Goal: Information Seeking & Learning: Learn about a topic

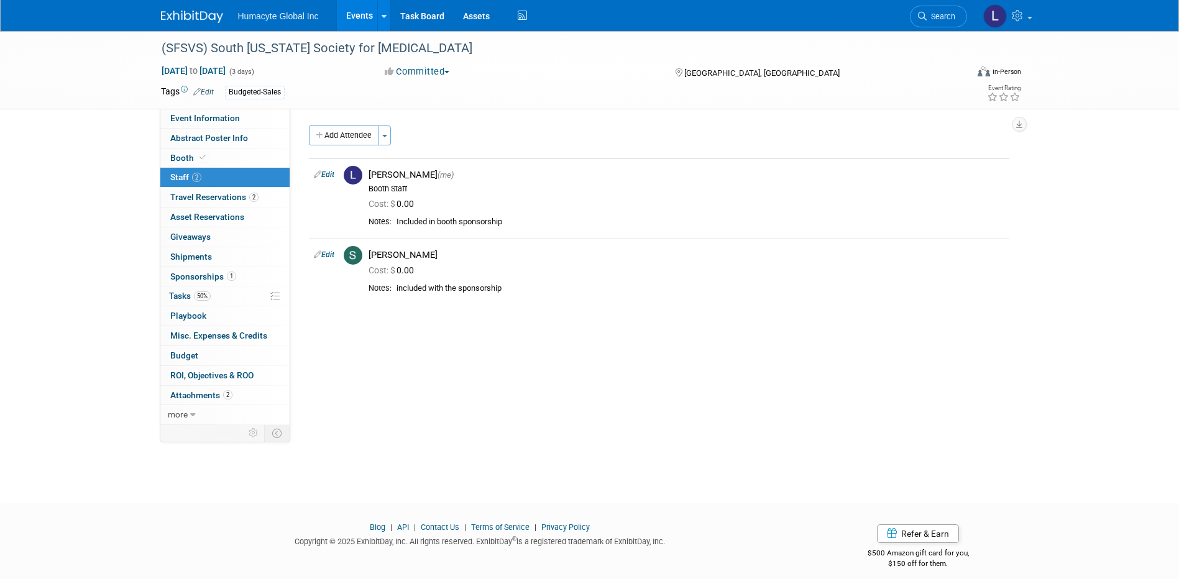
click at [363, 16] on link "Events" at bounding box center [359, 15] width 45 height 31
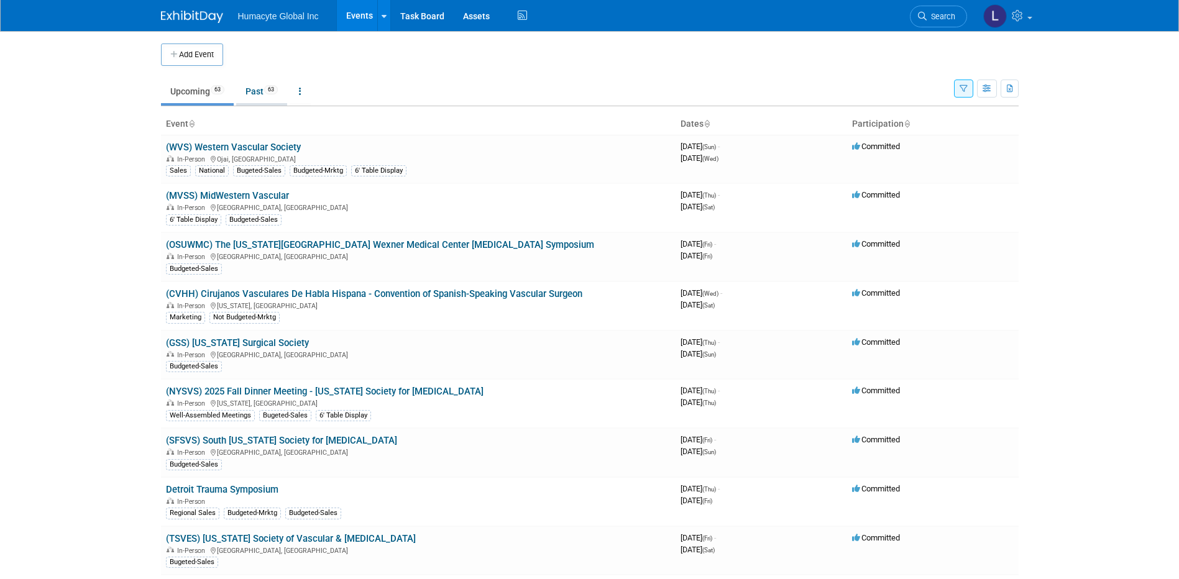
click at [254, 93] on link "Past 63" at bounding box center [261, 92] width 51 height 24
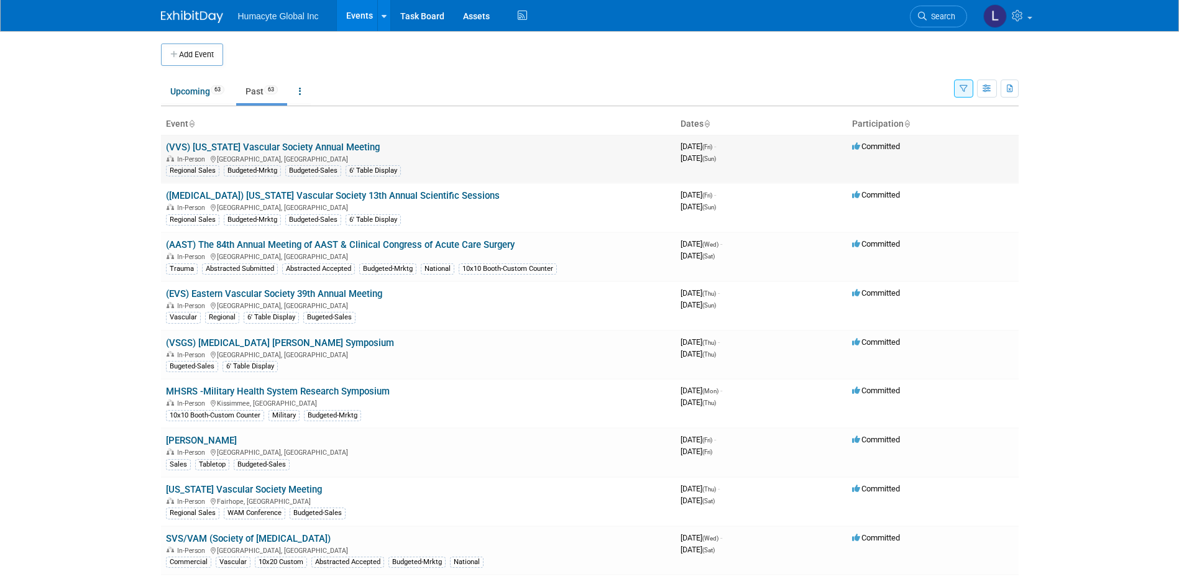
click at [279, 147] on link "(VVS) [US_STATE] Vascular Society Annual Meeting" at bounding box center [273, 147] width 214 height 11
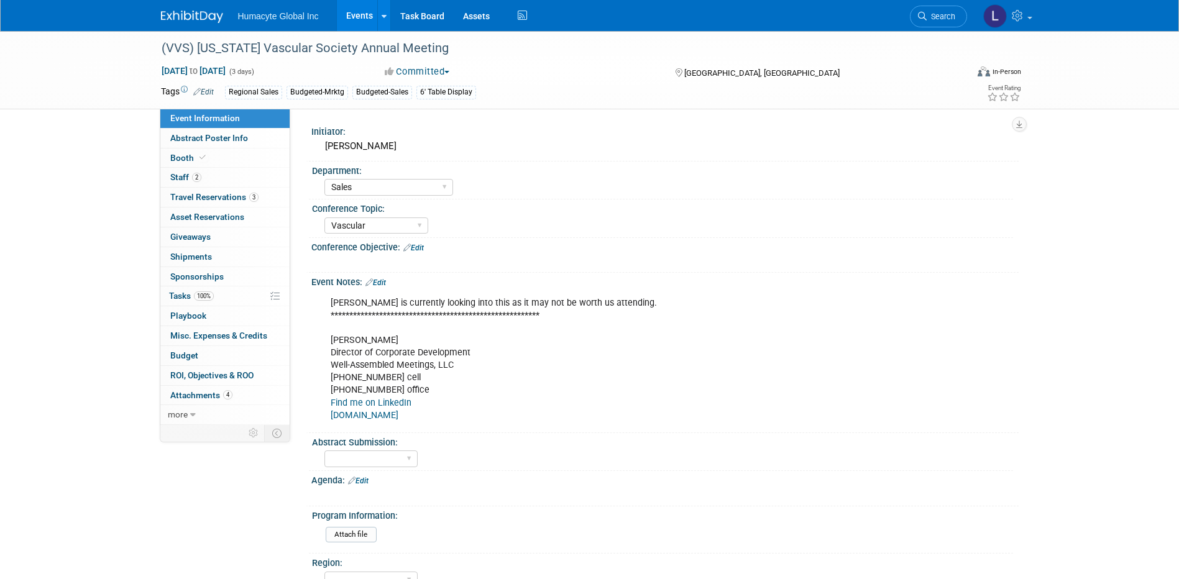
select select "Sales"
select select "Vascular"
click at [370, 15] on link "Events" at bounding box center [359, 15] width 45 height 31
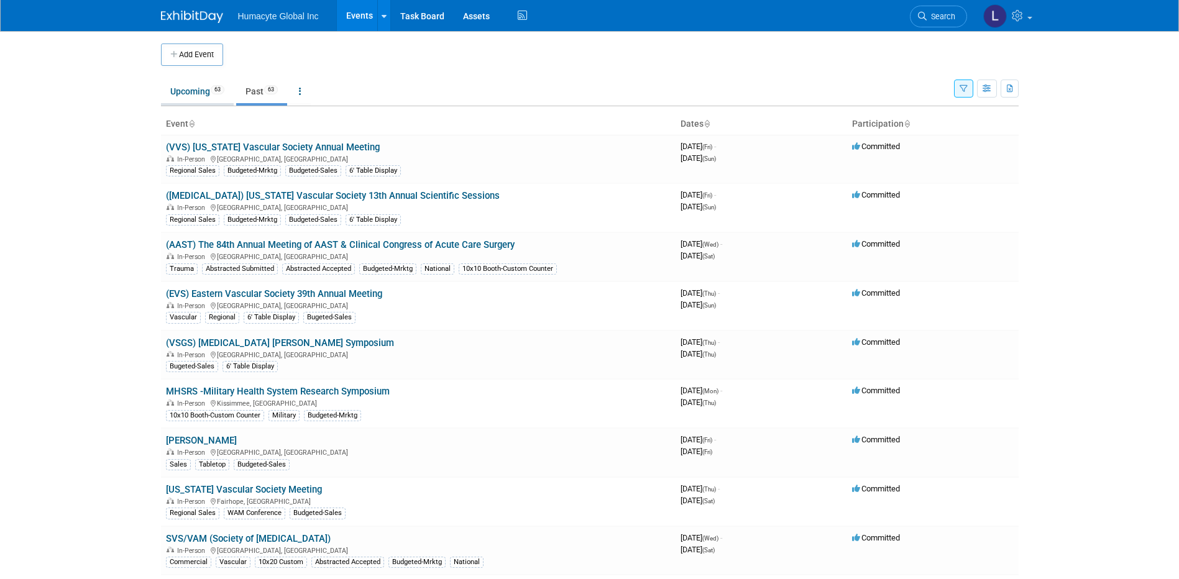
click at [176, 87] on link "Upcoming 63" at bounding box center [197, 92] width 73 height 24
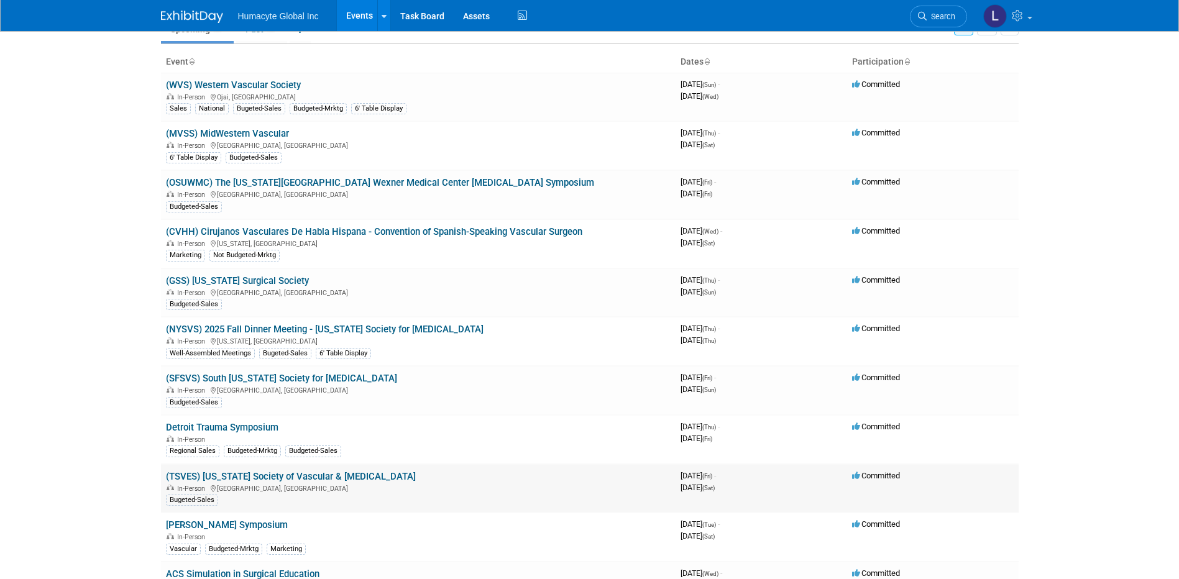
scroll to position [124, 0]
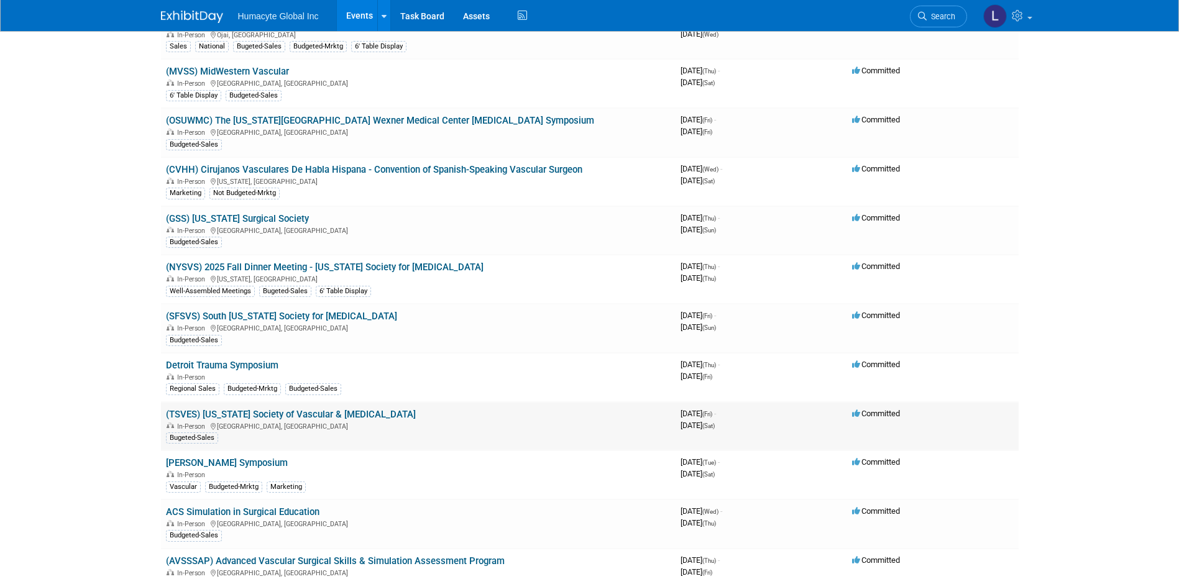
click at [339, 415] on link "(TSVES) [US_STATE] Society of Vascular & [MEDICAL_DATA]" at bounding box center [291, 414] width 250 height 11
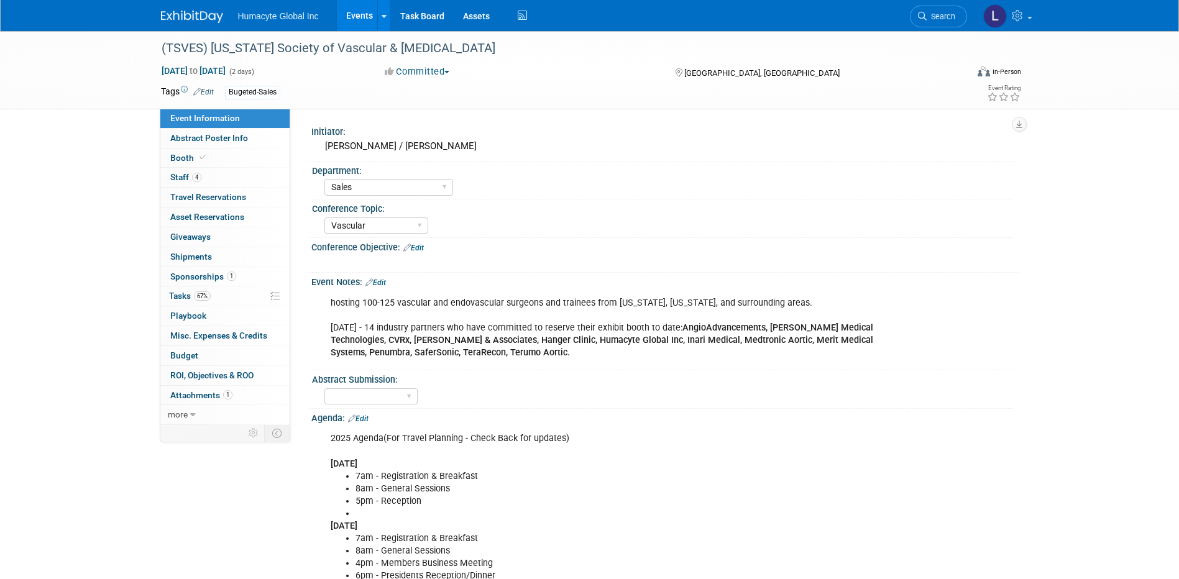
select select "Sales"
select select "Vascular"
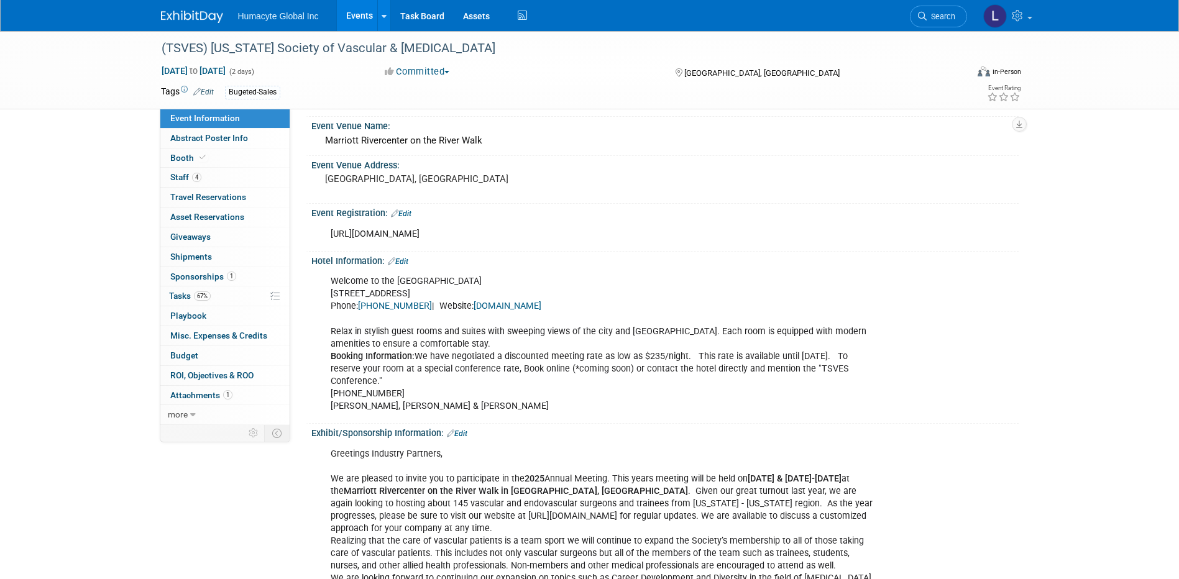
scroll to position [621, 0]
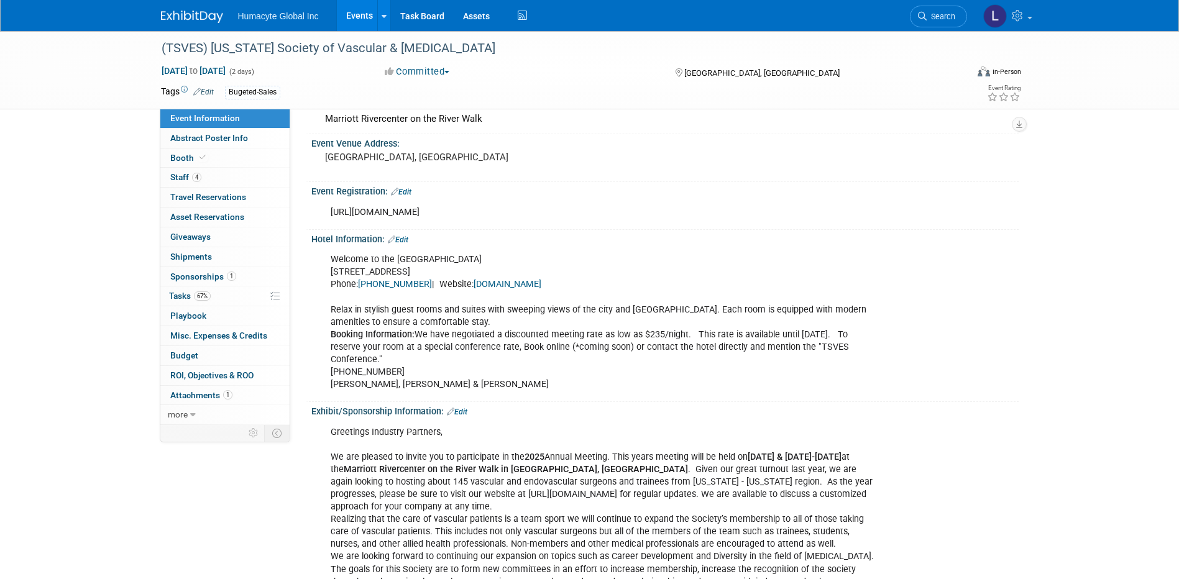
click at [360, 18] on link "Events" at bounding box center [359, 15] width 45 height 31
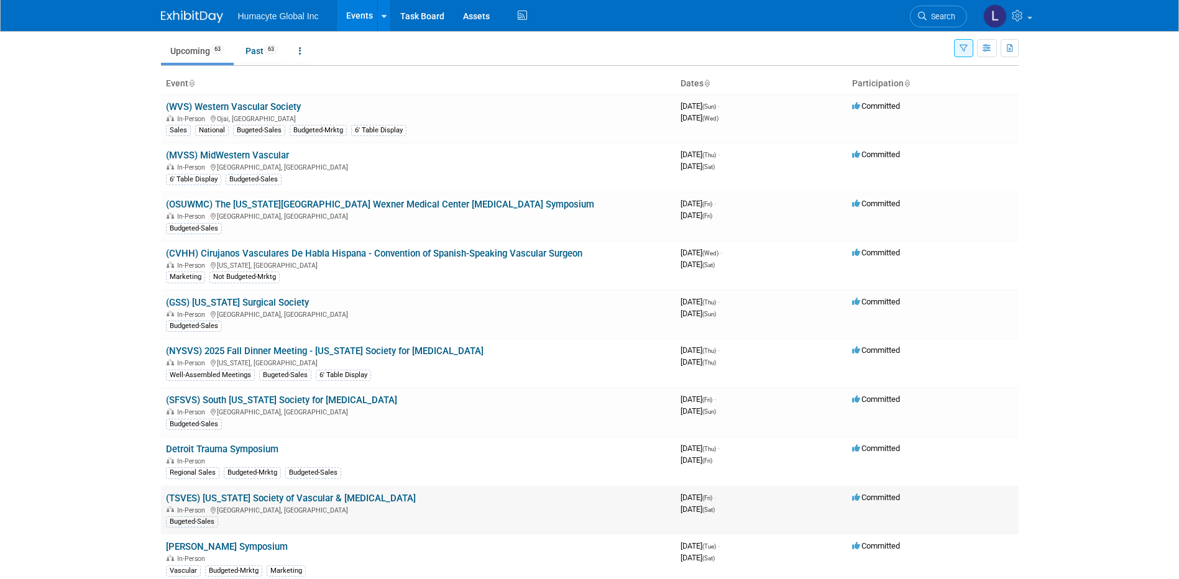
scroll to position [62, 0]
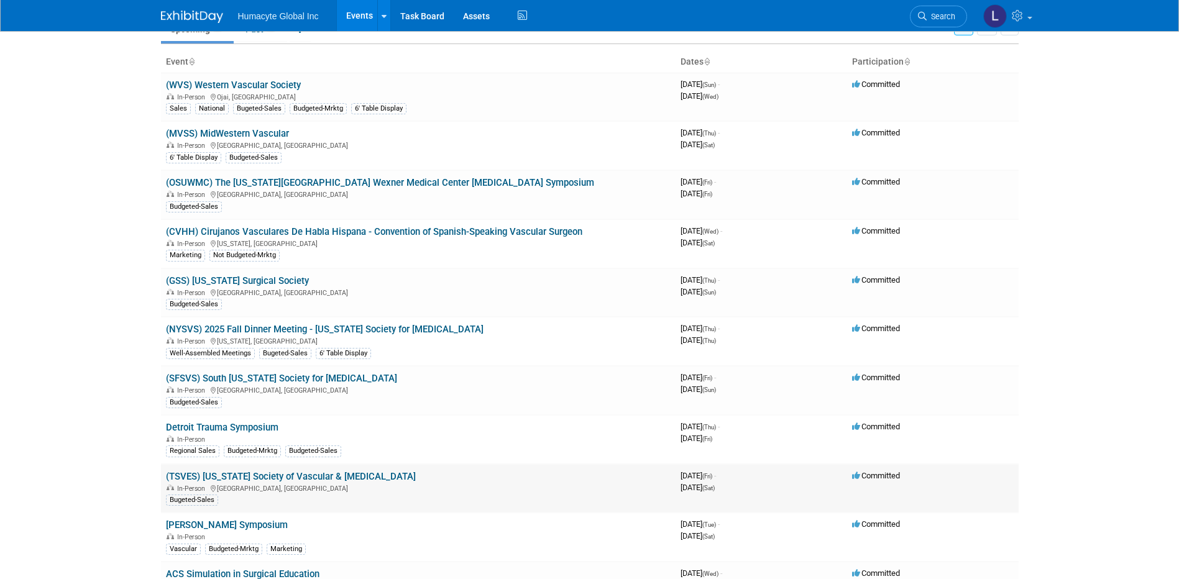
click at [352, 475] on link "(TSVES) [US_STATE] Society of Vascular & [MEDICAL_DATA]" at bounding box center [291, 476] width 250 height 11
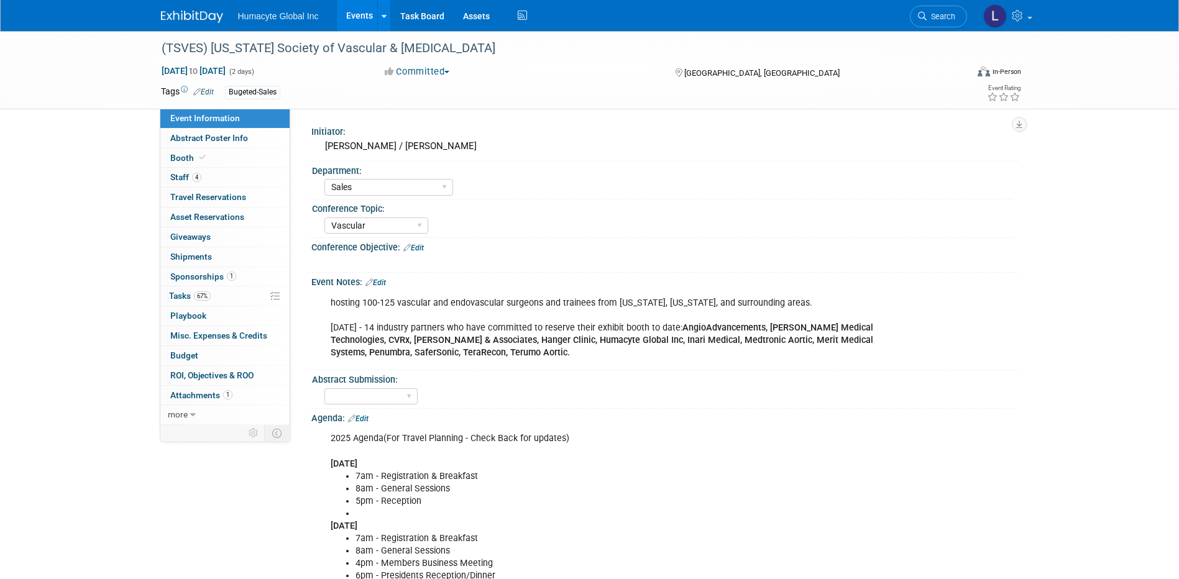
select select "Sales"
select select "Vascular"
click at [357, 12] on link "Events" at bounding box center [359, 15] width 45 height 31
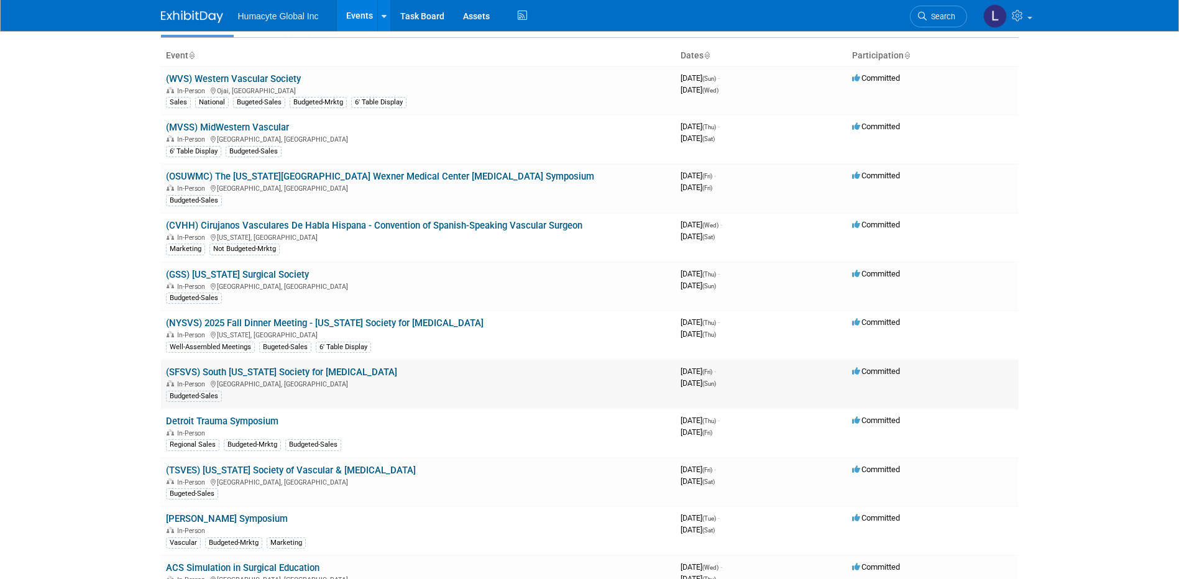
scroll to position [124, 0]
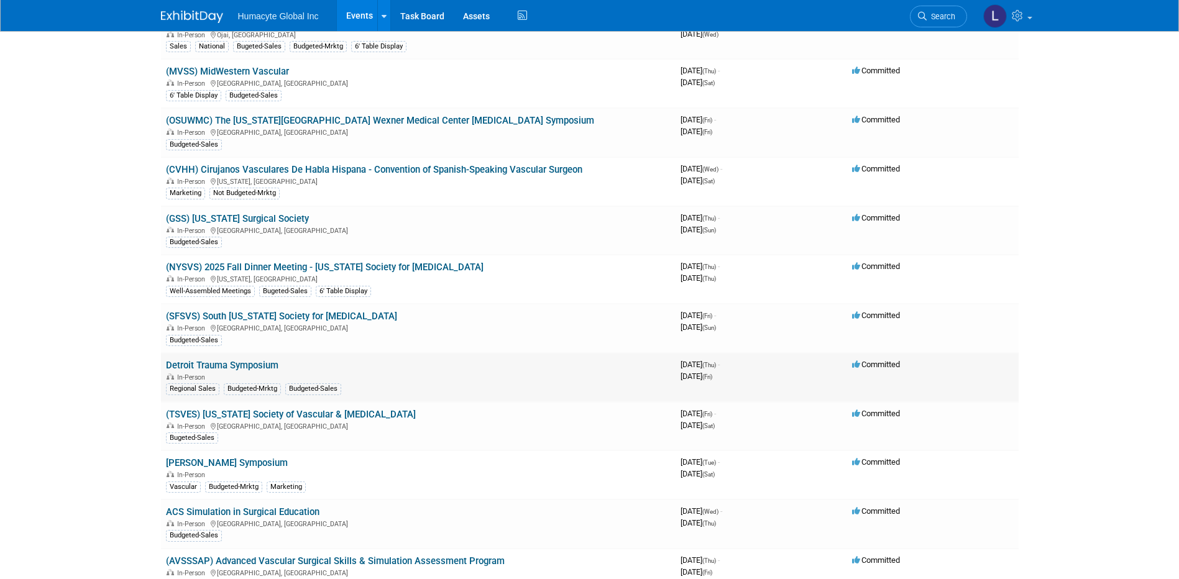
click at [211, 367] on link "Detroit Trauma Symposium" at bounding box center [222, 365] width 112 height 11
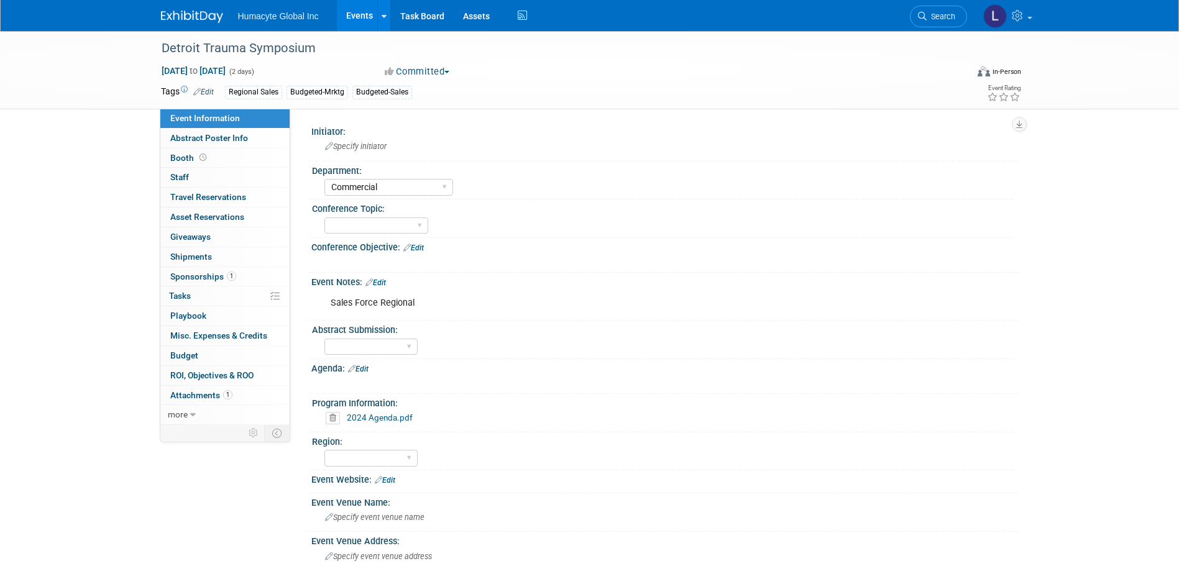
select select "Commercial"
click at [365, 9] on link "Events" at bounding box center [359, 15] width 45 height 31
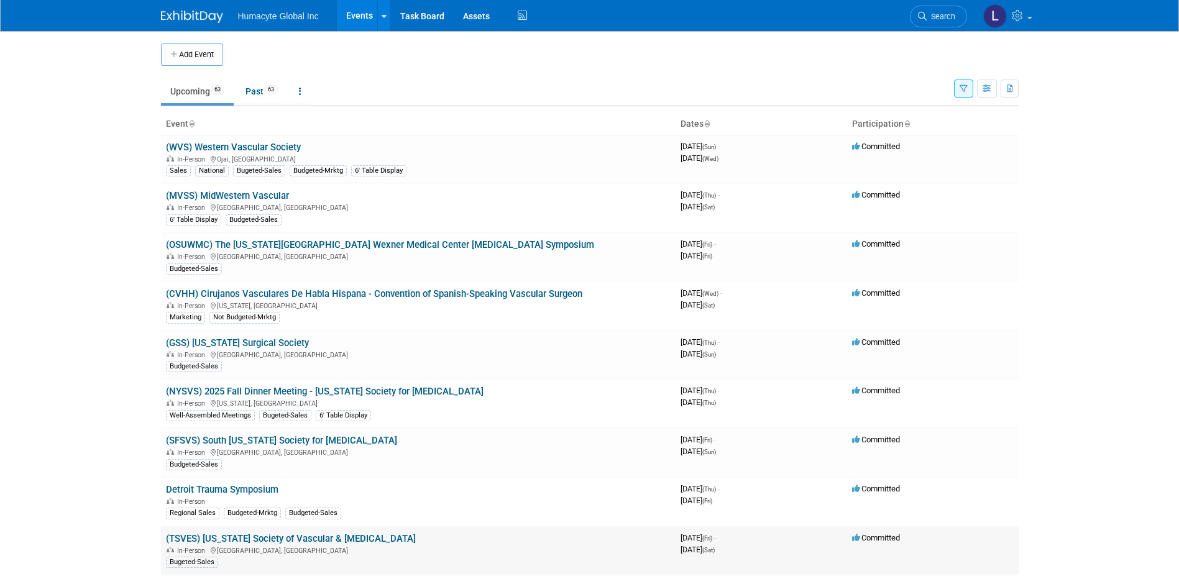
click at [239, 536] on link "(TSVES) [US_STATE] Society of Vascular & [MEDICAL_DATA]" at bounding box center [291, 538] width 250 height 11
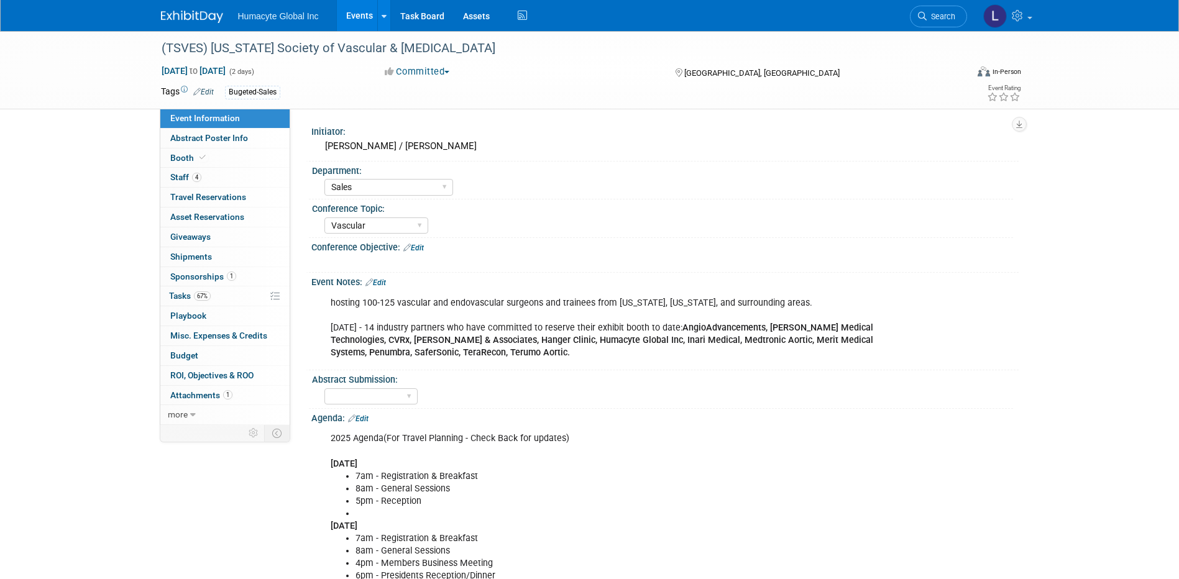
select select "Sales"
select select "Vascular"
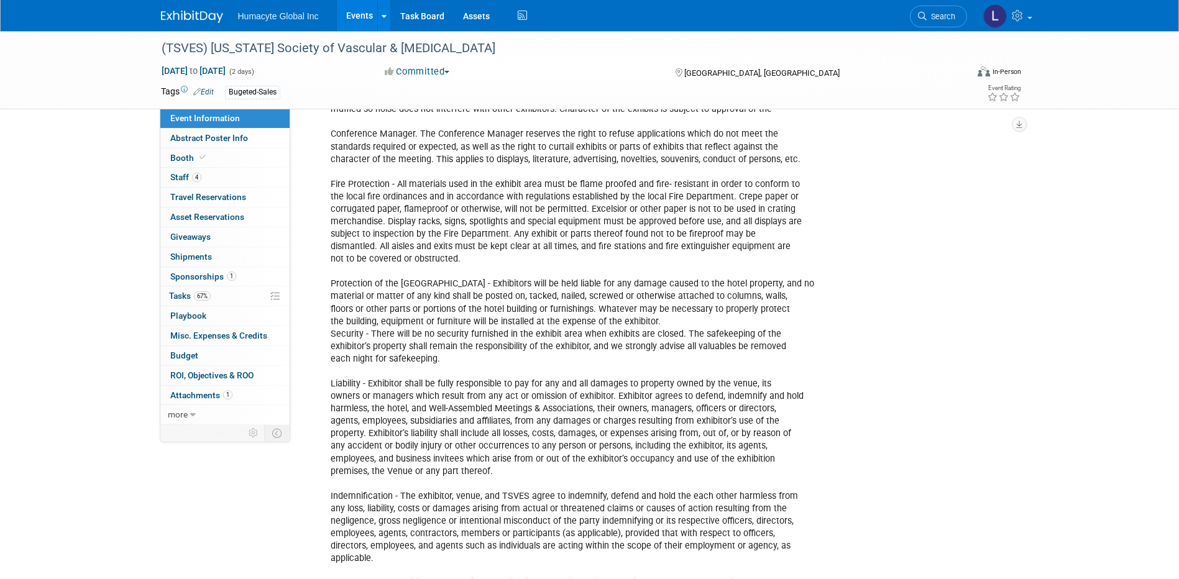
scroll to position [1860, 0]
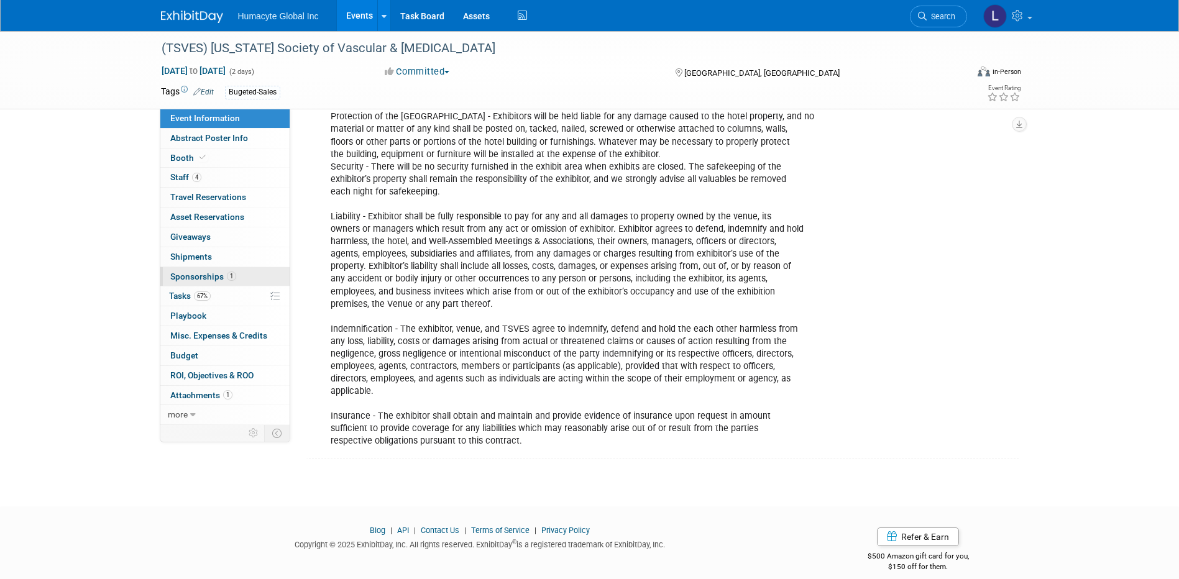
click at [204, 276] on span "Sponsorships 1" at bounding box center [203, 277] width 66 height 10
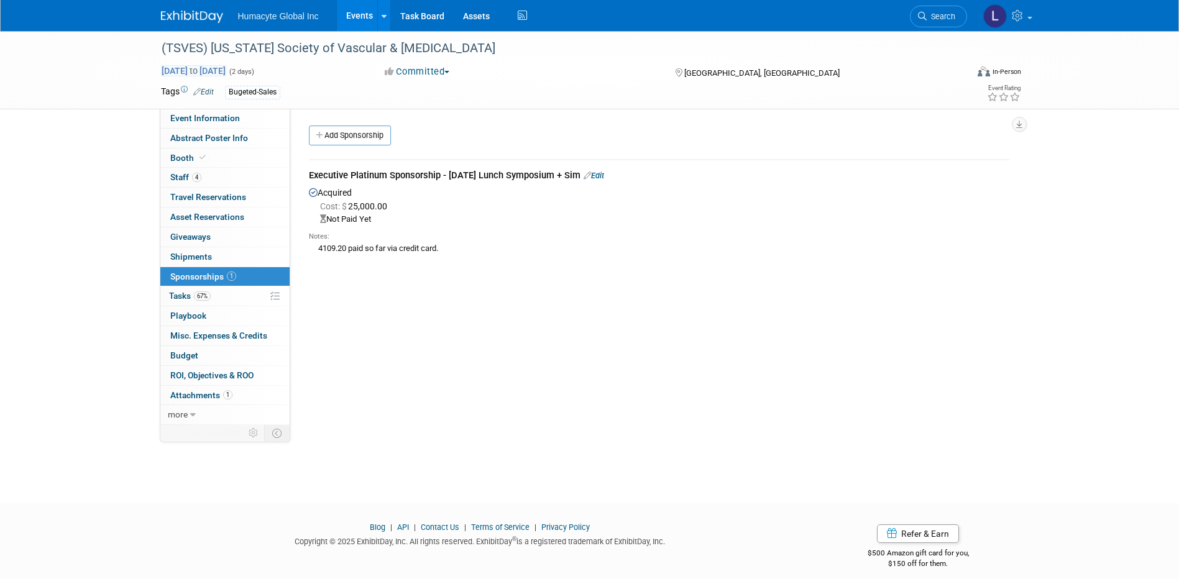
click at [194, 69] on span "Nov 7, 2025 to Nov 8, 2025" at bounding box center [193, 70] width 65 height 11
select select "10"
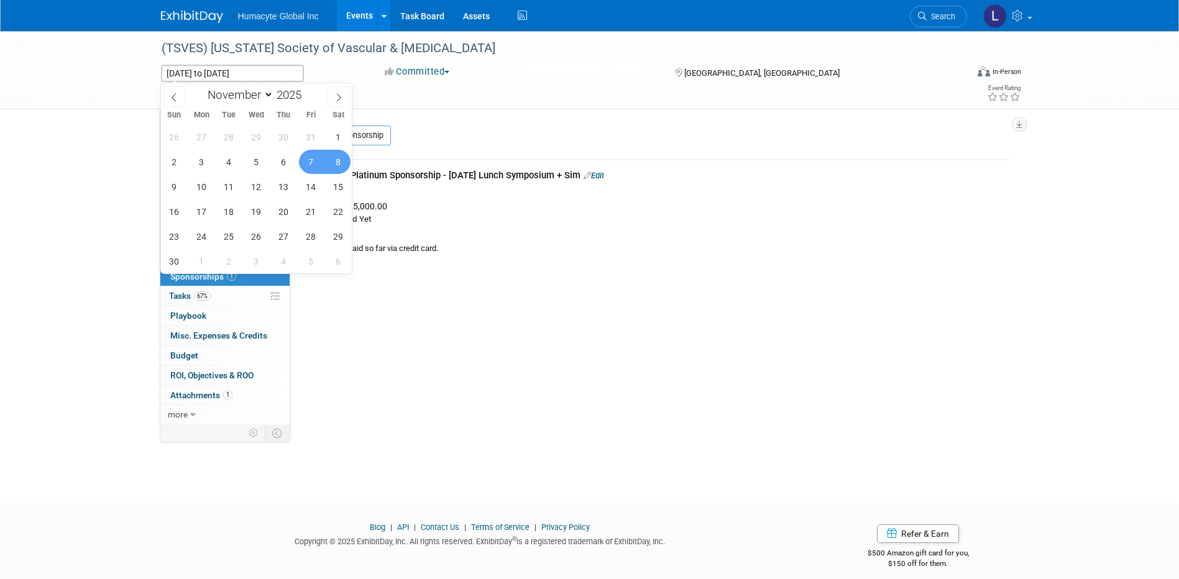
click at [541, 96] on div "Bugeted-Sales" at bounding box center [550, 93] width 650 height 14
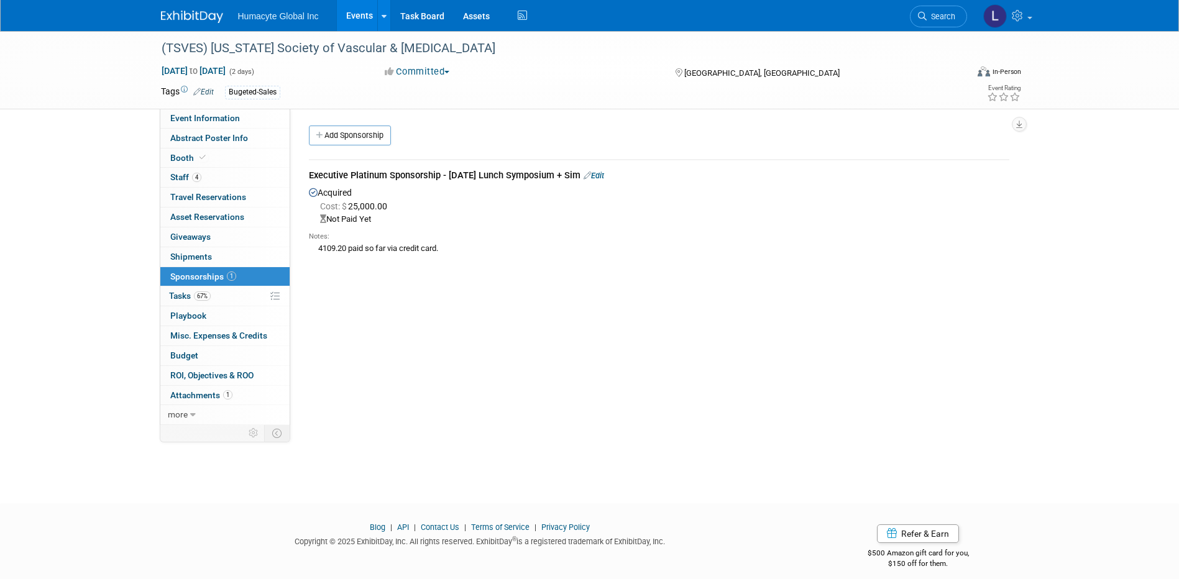
click at [360, 16] on link "Events" at bounding box center [359, 15] width 45 height 31
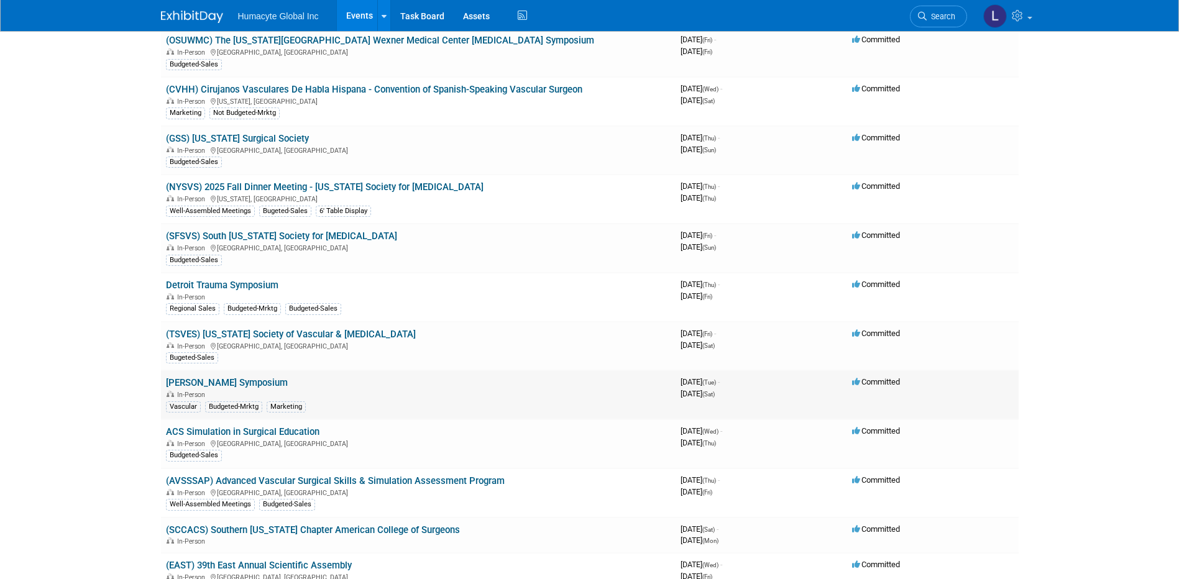
scroll to position [249, 0]
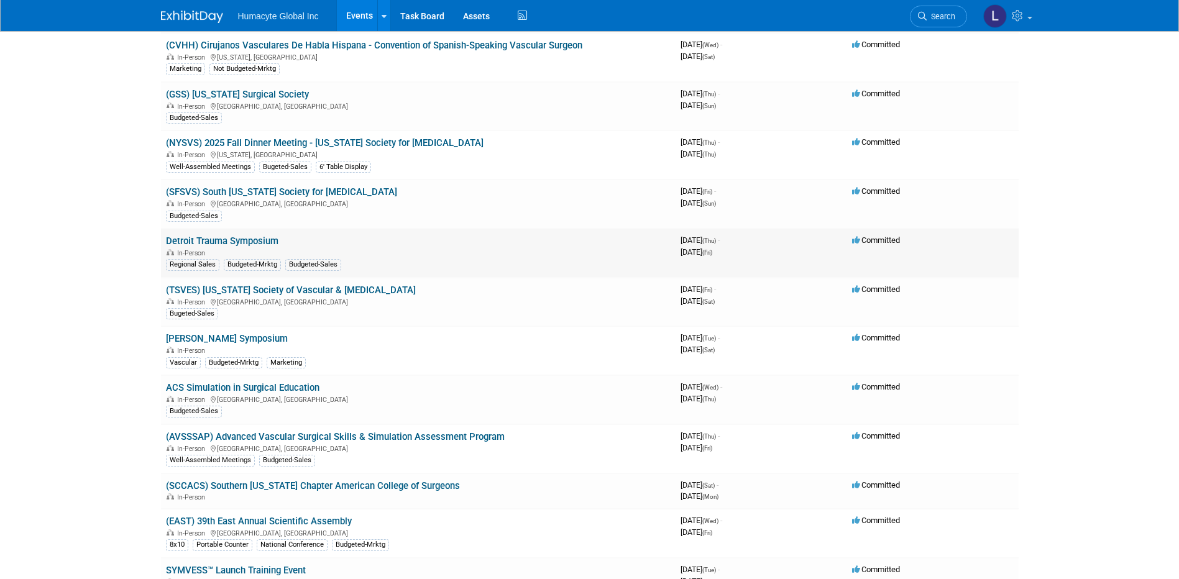
click at [198, 242] on link "Detroit Trauma Symposium" at bounding box center [222, 240] width 112 height 11
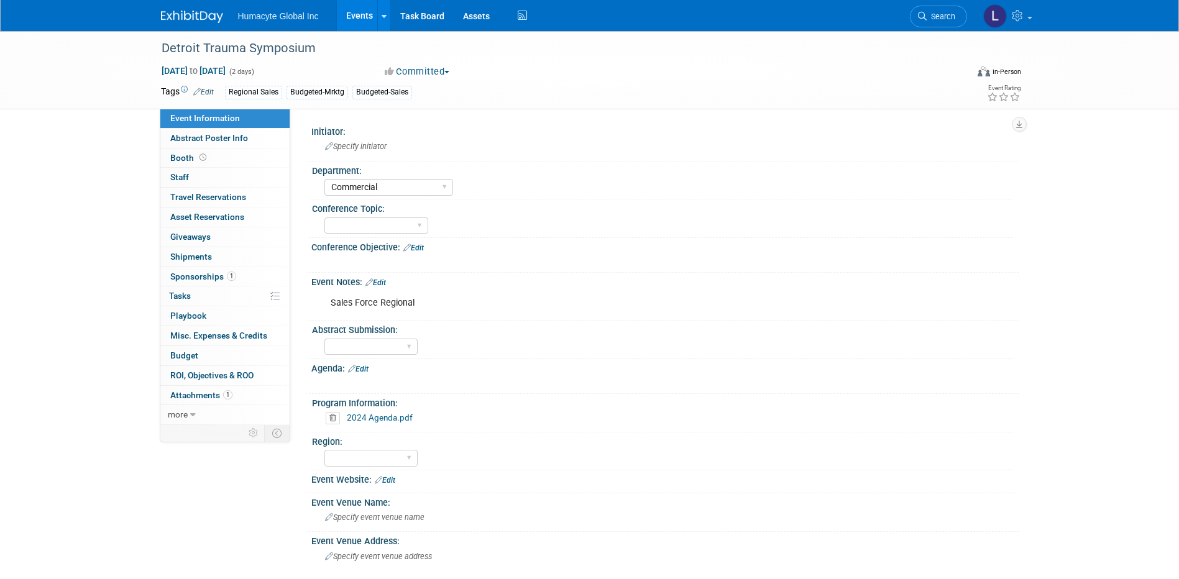
select select "Commercial"
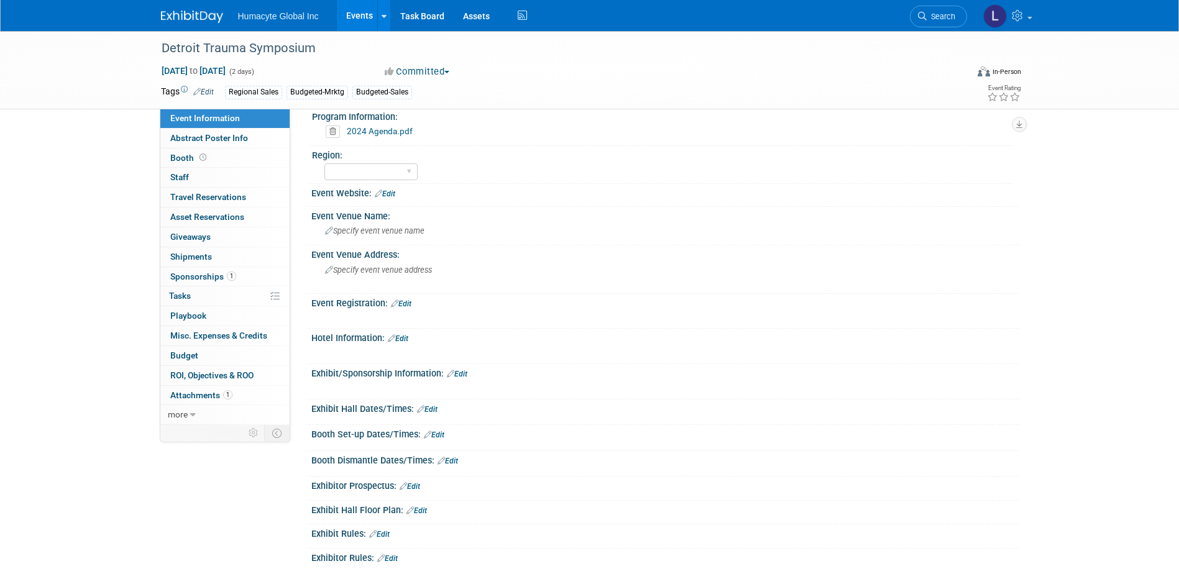
scroll to position [425, 0]
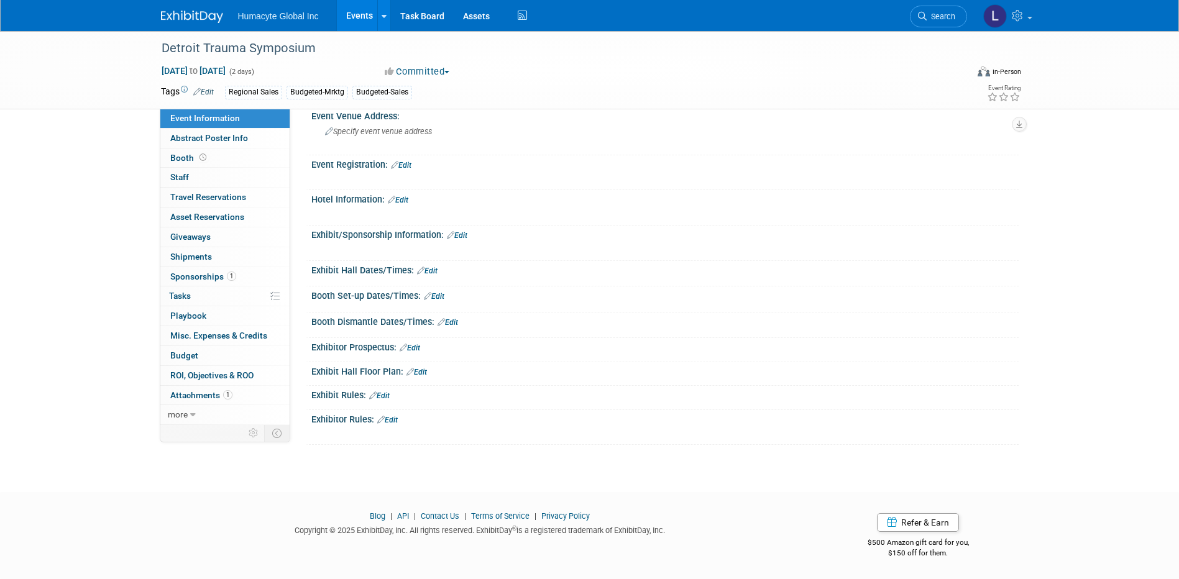
click at [254, 73] on span "(2 days)" at bounding box center [241, 72] width 26 height 8
click at [226, 73] on span "Nov 6, 2025 to Nov 7, 2025" at bounding box center [193, 70] width 65 height 11
select select "10"
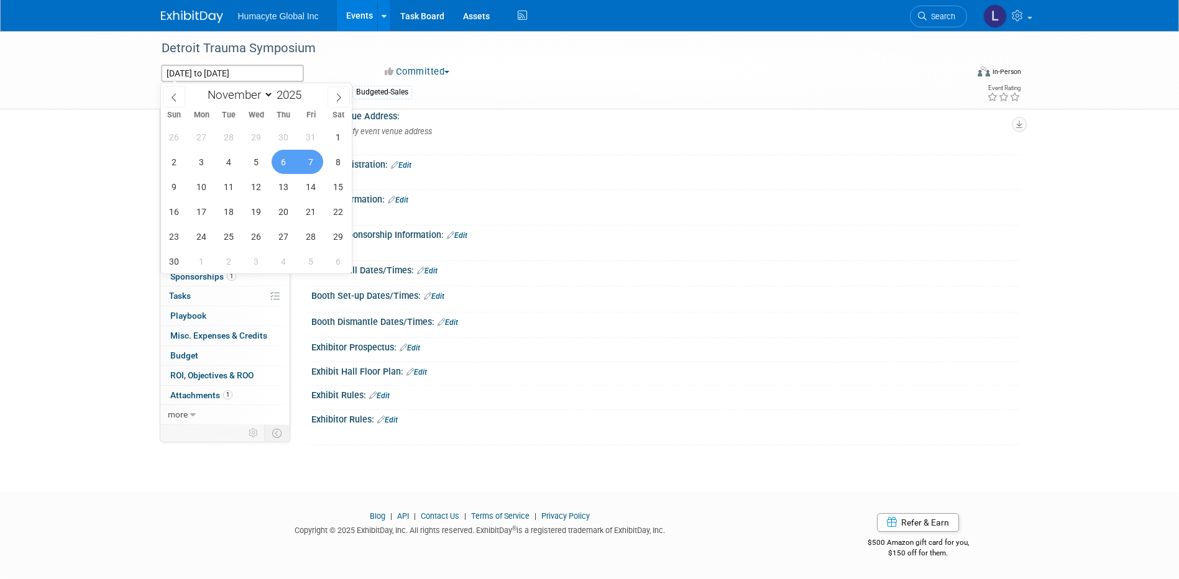
click at [710, 238] on div "Exhibit/Sponsorship Information: Edit" at bounding box center [664, 234] width 707 height 16
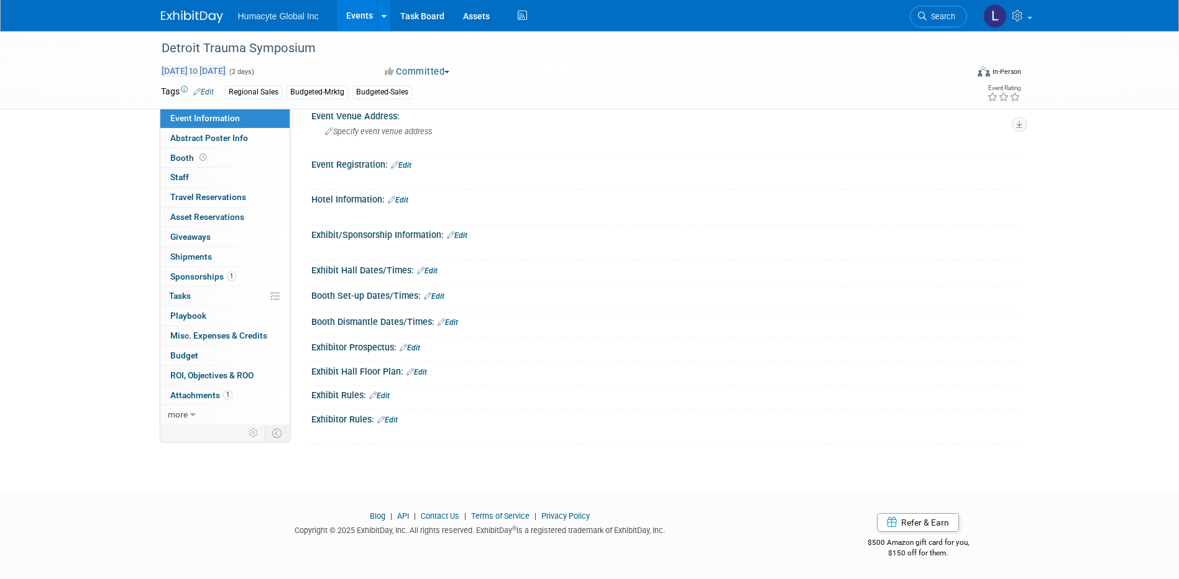
click at [226, 67] on span "Nov 6, 2025 to Nov 7, 2025" at bounding box center [193, 70] width 65 height 11
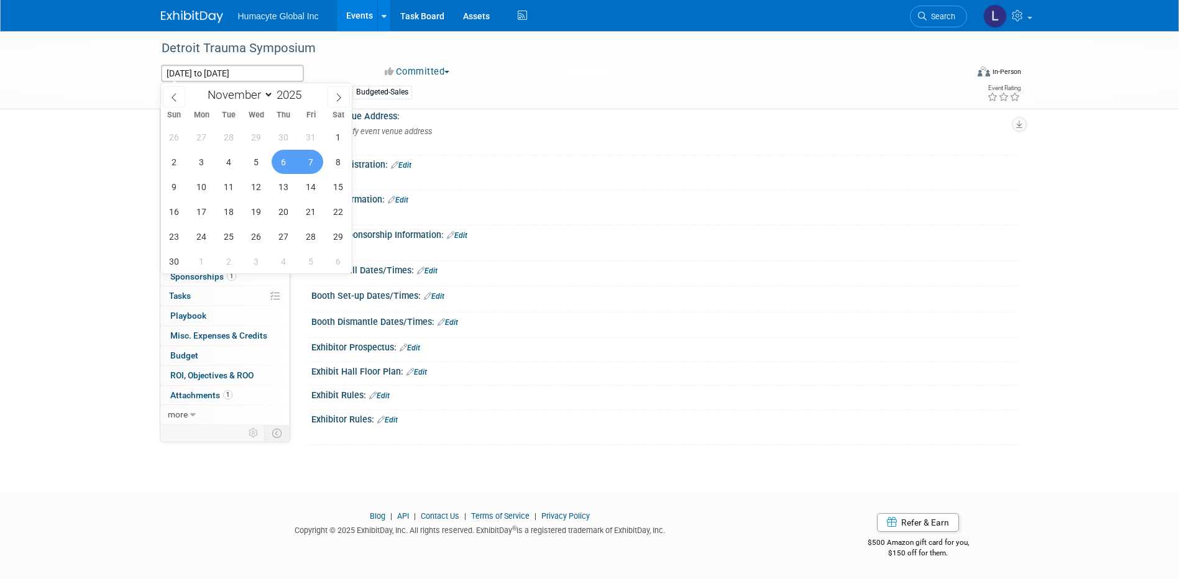
click at [86, 283] on div "Detroit Trauma Symposium Nov 6, 2025 to Nov 7, 2025 (2 days) Nov 6, 2025 to Nov…" at bounding box center [589, 38] width 1179 height 864
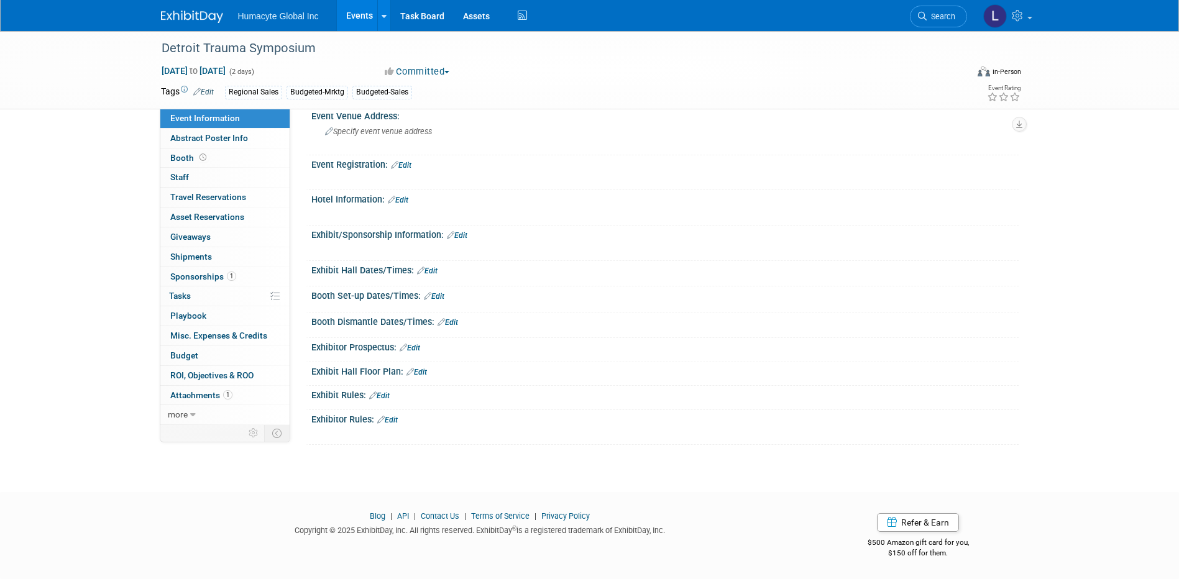
click at [354, 11] on link "Events" at bounding box center [359, 15] width 45 height 31
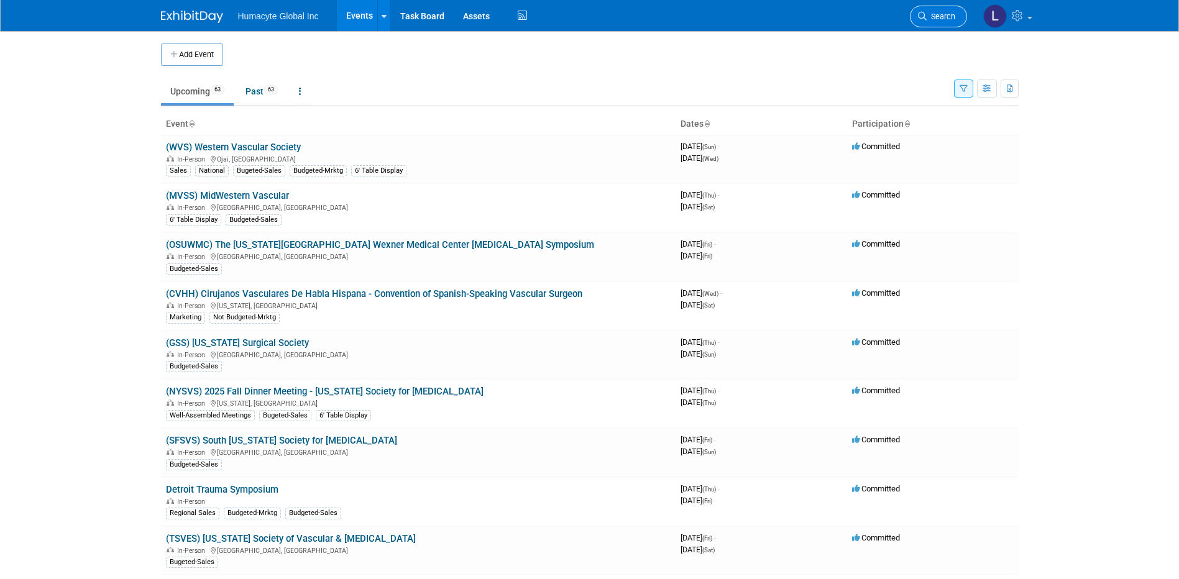
click at [942, 14] on span "Search" at bounding box center [940, 16] width 29 height 9
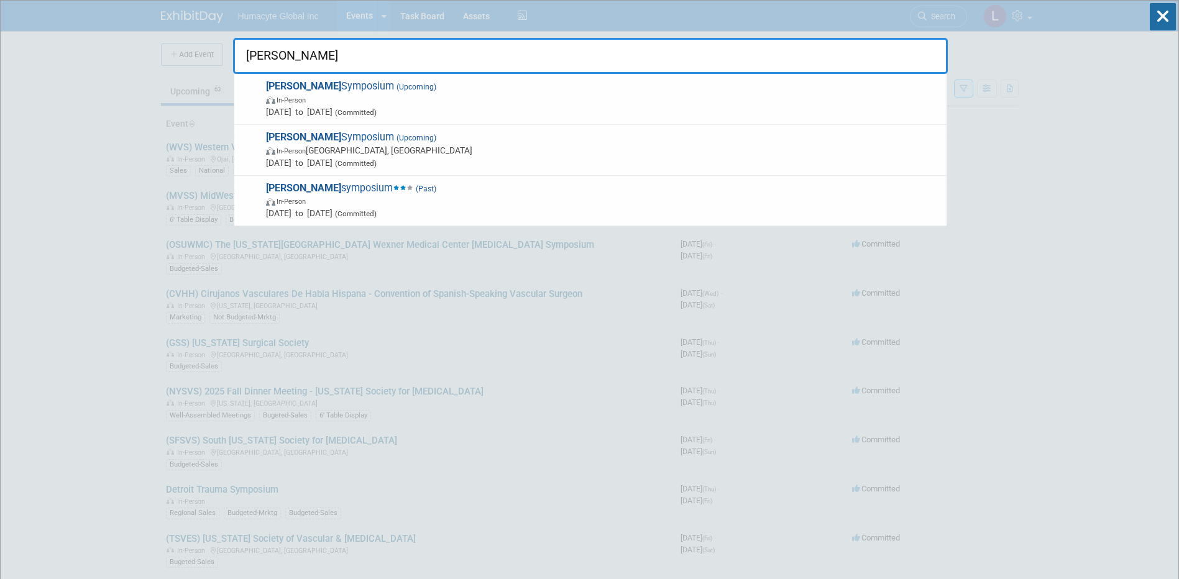
type input "[PERSON_NAME]"
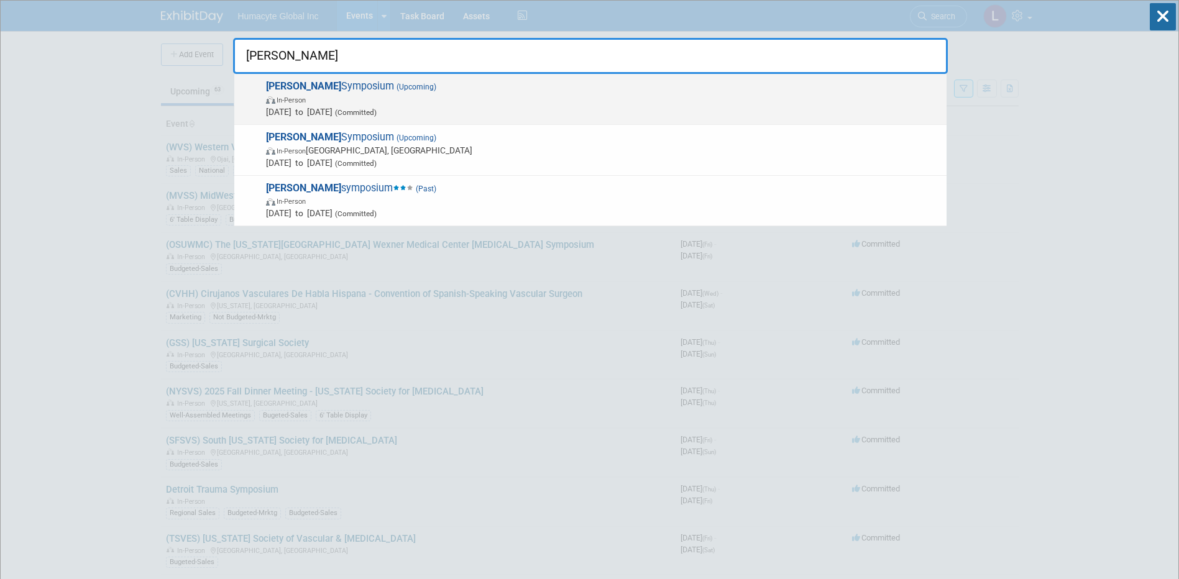
click at [304, 93] on span "In-Person" at bounding box center [603, 99] width 674 height 12
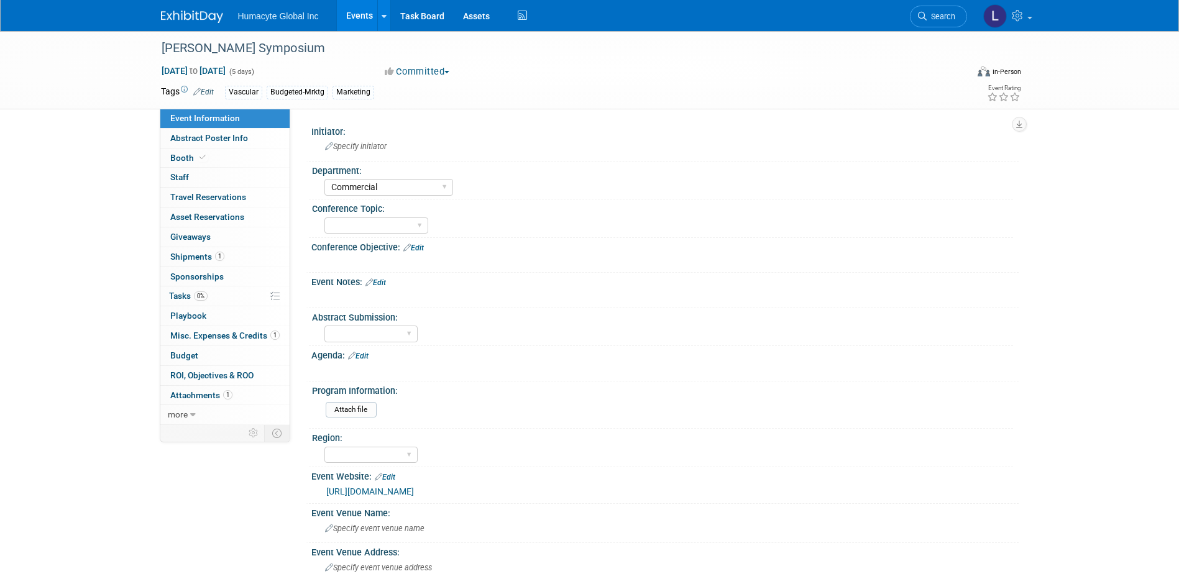
select select "Commercial"
click at [226, 72] on span "Nov 18, 2025 to Nov 22, 2025" at bounding box center [193, 70] width 65 height 11
select select "10"
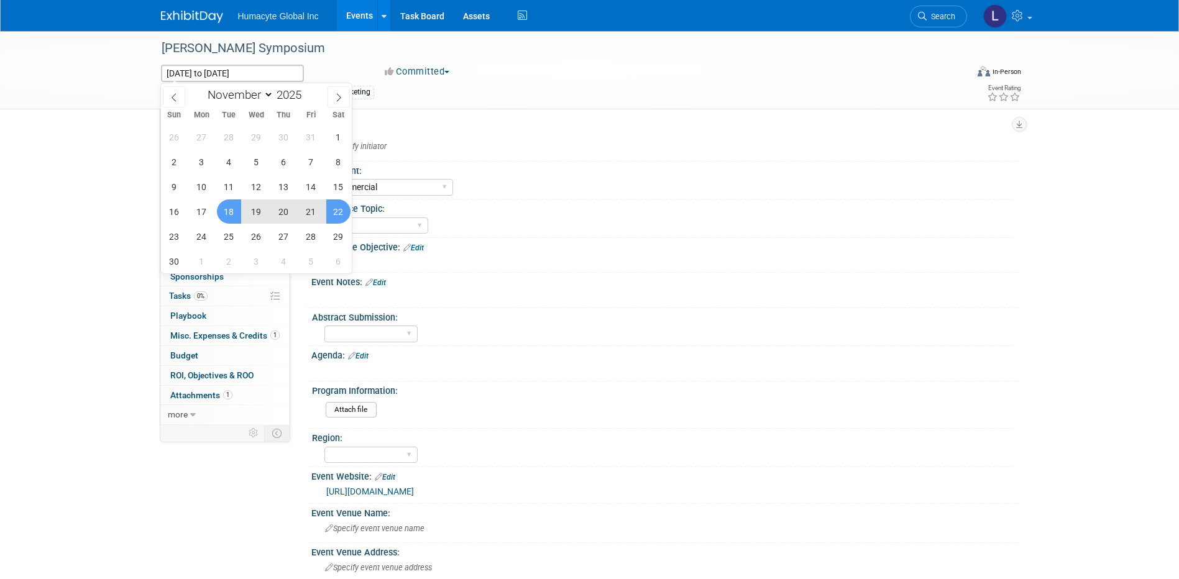
click at [519, 290] on div "X" at bounding box center [664, 291] width 692 height 6
